Goal: Find specific page/section: Find specific page/section

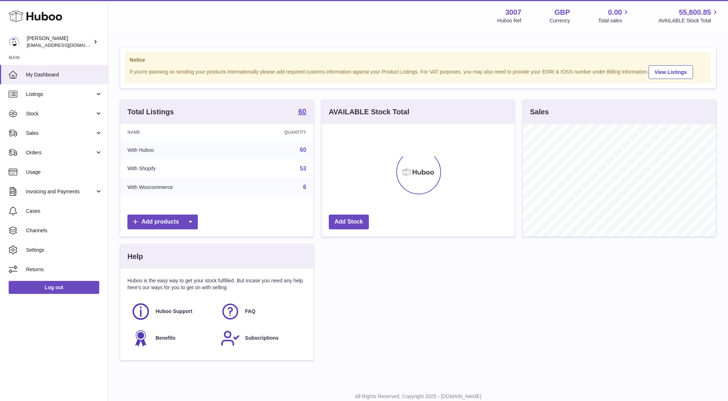
scroll to position [112, 193]
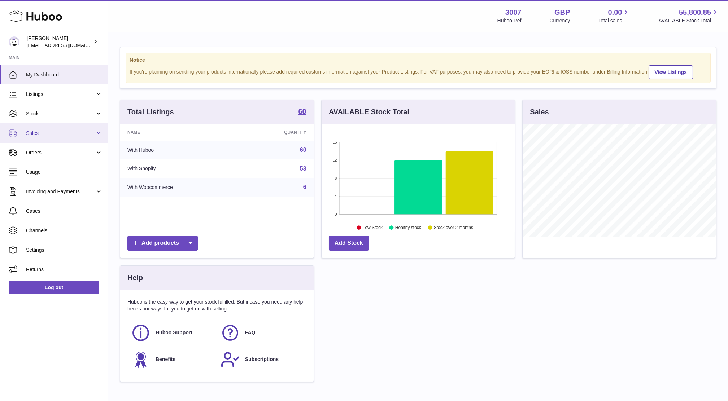
click at [40, 131] on span "Sales" at bounding box center [60, 133] width 69 height 7
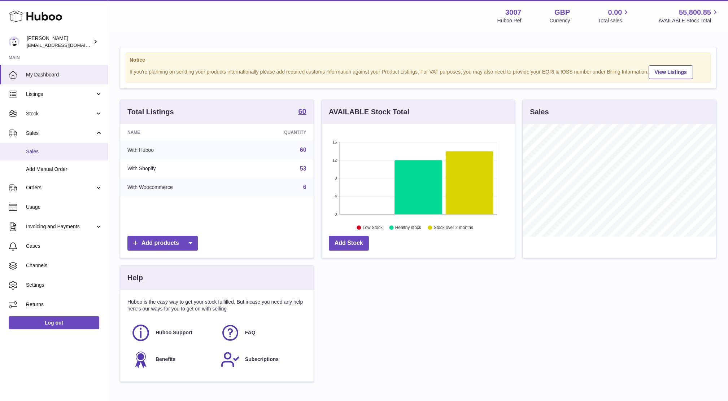
click at [40, 154] on span "Sales" at bounding box center [64, 151] width 76 height 7
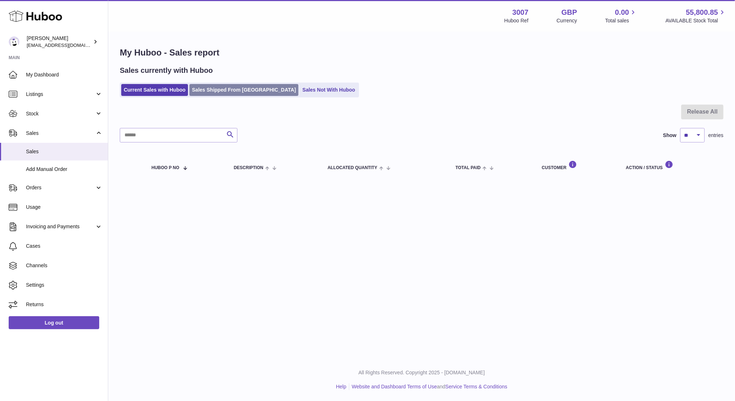
click at [221, 93] on link "Sales Shipped From [GEOGRAPHIC_DATA]" at bounding box center [243, 90] width 109 height 12
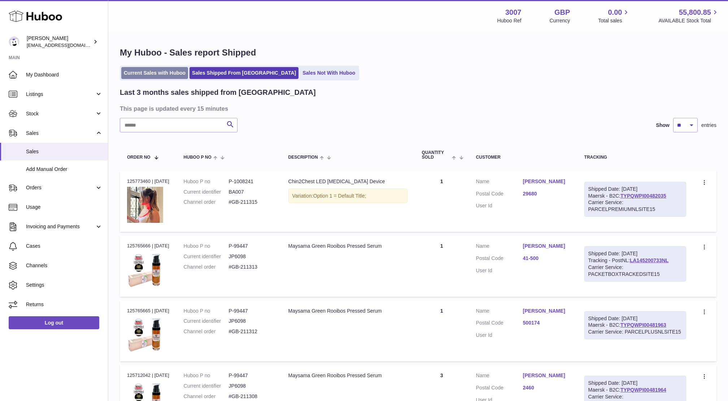
click at [137, 73] on link "Current Sales with Huboo" at bounding box center [154, 73] width 67 height 12
